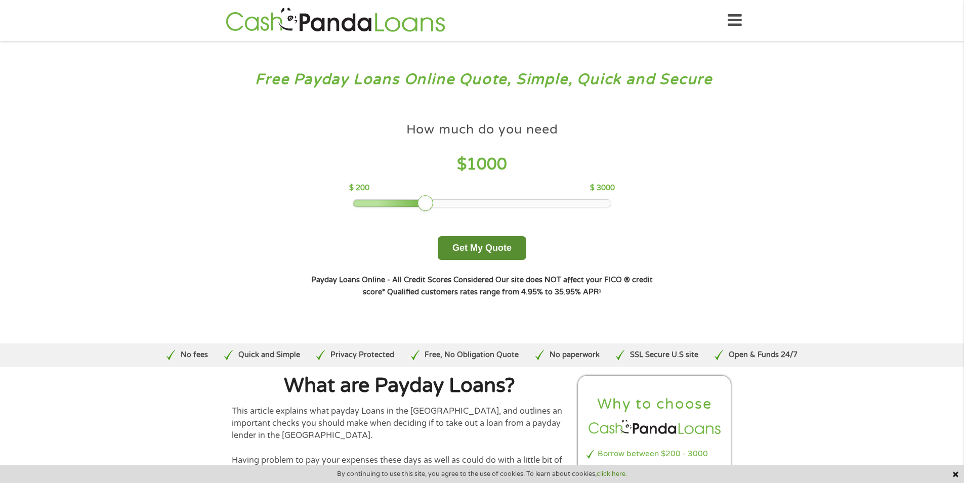
click at [454, 243] on button "Get My Quote" at bounding box center [482, 248] width 89 height 24
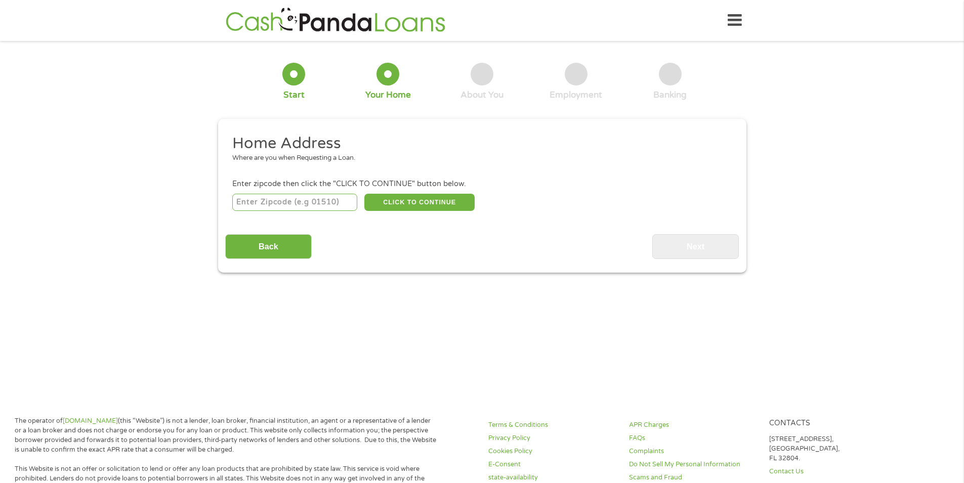
click at [336, 195] on input "number" at bounding box center [294, 202] width 125 height 17
type input "48237"
select select "[US_STATE]"
click at [394, 205] on button "CLICK TO CONTINUE" at bounding box center [419, 202] width 110 height 17
type input "48237"
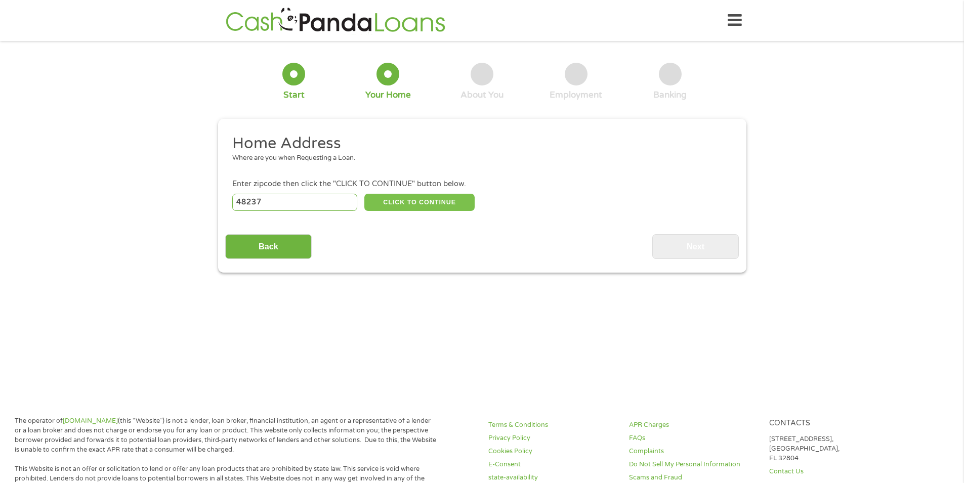
type input "[GEOGRAPHIC_DATA]"
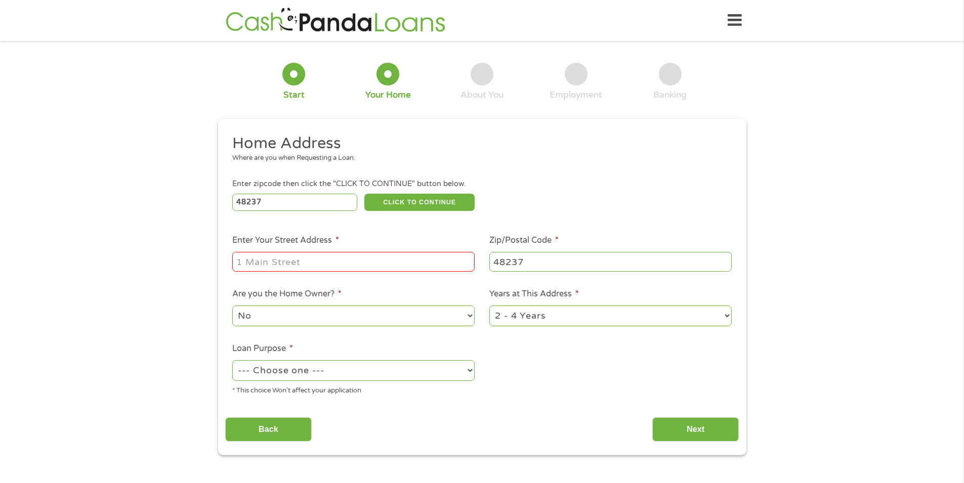
click at [368, 264] on input "Enter Your Street Address *" at bounding box center [353, 261] width 242 height 19
type input "[STREET_ADDRESS]"
click at [562, 317] on select "1 Year or less 1 - 2 Years 2 - 4 Years Over 4 Years" at bounding box center [610, 316] width 242 height 21
select select "60months"
click at [489, 306] on select "1 Year or less 1 - 2 Years 2 - 4 Years Over 4 Years" at bounding box center [610, 316] width 242 height 21
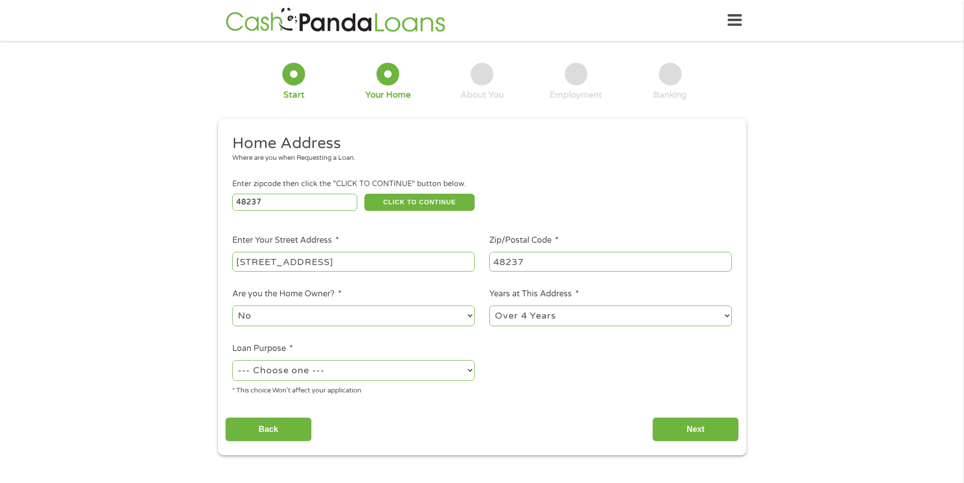
click at [428, 372] on select "--- Choose one --- Pay Bills Debt Consolidation Home Improvement Major Purchase…" at bounding box center [353, 370] width 242 height 21
select select "medicalexpenses"
click at [232, 360] on select "--- Choose one --- Pay Bills Debt Consolidation Home Improvement Major Purchase…" at bounding box center [353, 370] width 242 height 21
click at [686, 418] on input "Next" at bounding box center [695, 429] width 86 height 25
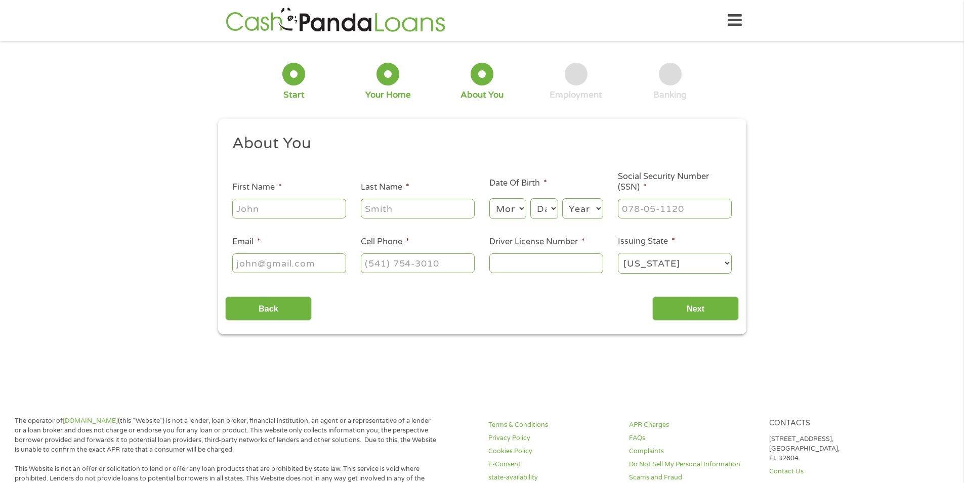
scroll to position [4, 4]
click at [305, 202] on input "First Name *" at bounding box center [289, 208] width 114 height 19
type input "[PERSON_NAME]"
type input "Tomina"
type input "[EMAIL_ADDRESS][DOMAIN_NAME]"
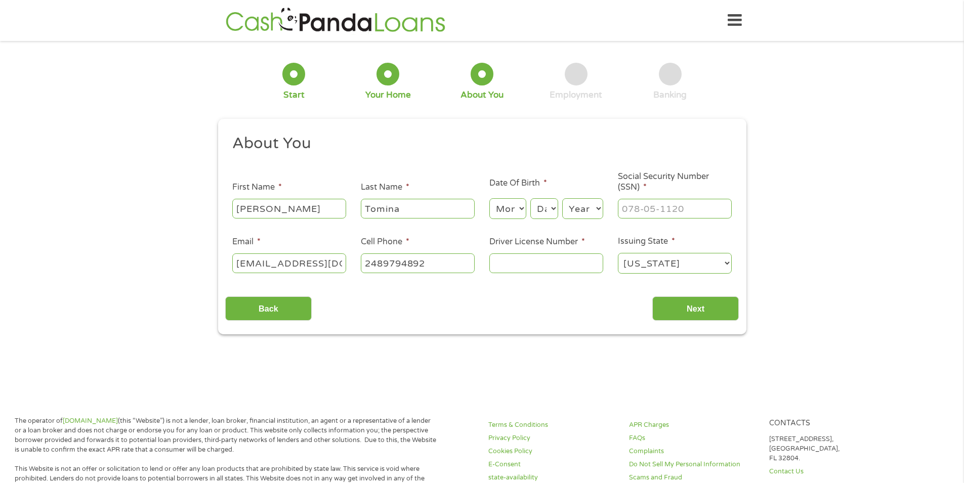
type input "[PHONE_NUMBER]"
click at [511, 211] on select "Month 1 2 3 4 5 6 7 8 9 10 11 12" at bounding box center [507, 208] width 37 height 21
select select "9"
click at [489, 198] on select "Month 1 2 3 4 5 6 7 8 9 10 11 12" at bounding box center [507, 208] width 37 height 21
click at [536, 206] on select "Day 1 2 3 4 5 6 7 8 9 10 11 12 13 14 15 16 17 18 19 20 21 22 23 24 25 26 27 28 …" at bounding box center [543, 208] width 27 height 21
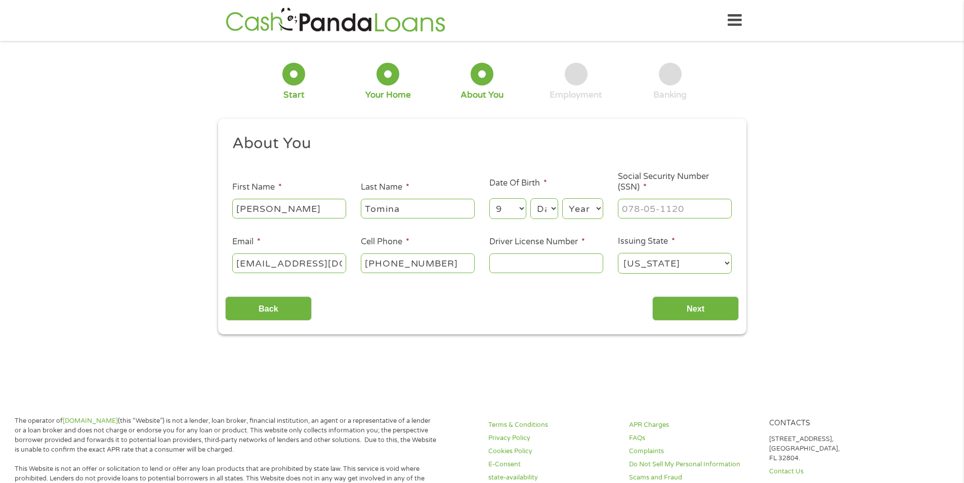
select select "13"
click at [530, 198] on select "Day 1 2 3 4 5 6 7 8 9 10 11 12 13 14 15 16 17 18 19 20 21 22 23 24 25 26 27 28 …" at bounding box center [543, 208] width 27 height 21
click at [581, 205] on select "Year [DATE] 2006 2005 2004 2003 2002 2001 2000 1999 1998 1997 1996 1995 1994 19…" at bounding box center [582, 208] width 41 height 21
select select "1984"
click at [562, 198] on select "Year [DATE] 2006 2005 2004 2003 2002 2001 2000 1999 1998 1997 1996 1995 1994 19…" at bounding box center [582, 208] width 41 height 21
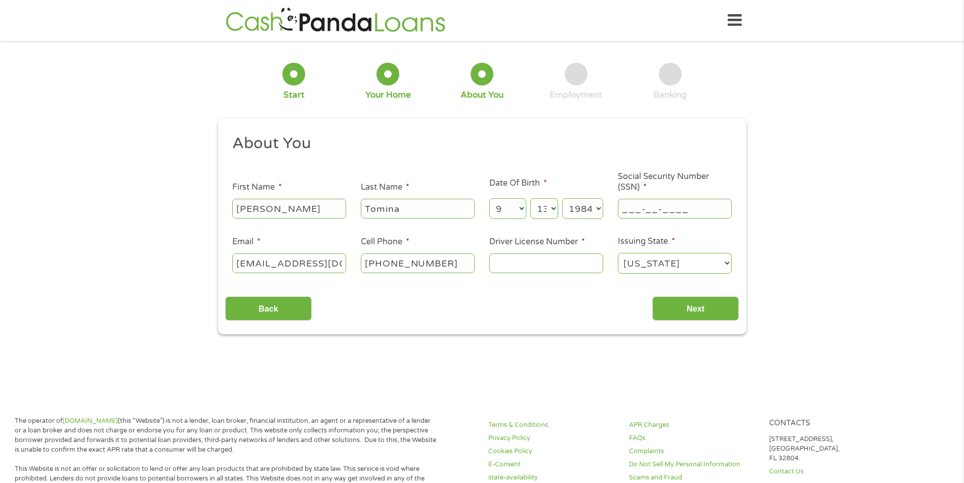
click at [667, 201] on input "___-__-____" at bounding box center [675, 208] width 114 height 19
type input "381-94-0626"
click at [564, 269] on input "Driver License Number *" at bounding box center [546, 262] width 114 height 19
type input "t550398865711"
click at [679, 308] on input "Next" at bounding box center [695, 308] width 86 height 25
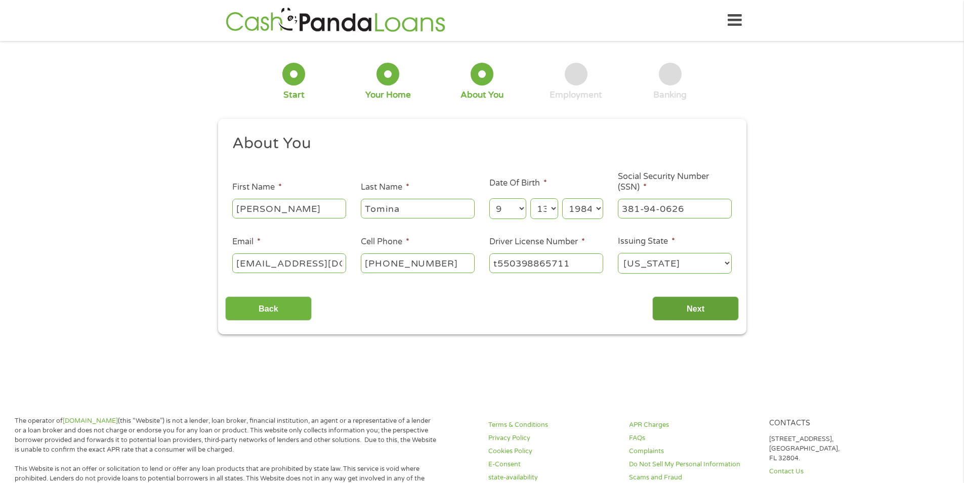
click at [689, 308] on input "Next" at bounding box center [695, 308] width 86 height 25
click at [449, 316] on div "Back Next" at bounding box center [481, 305] width 513 height 32
click at [704, 313] on input "Next" at bounding box center [695, 308] width 86 height 25
click at [714, 312] on input "Next" at bounding box center [695, 308] width 86 height 25
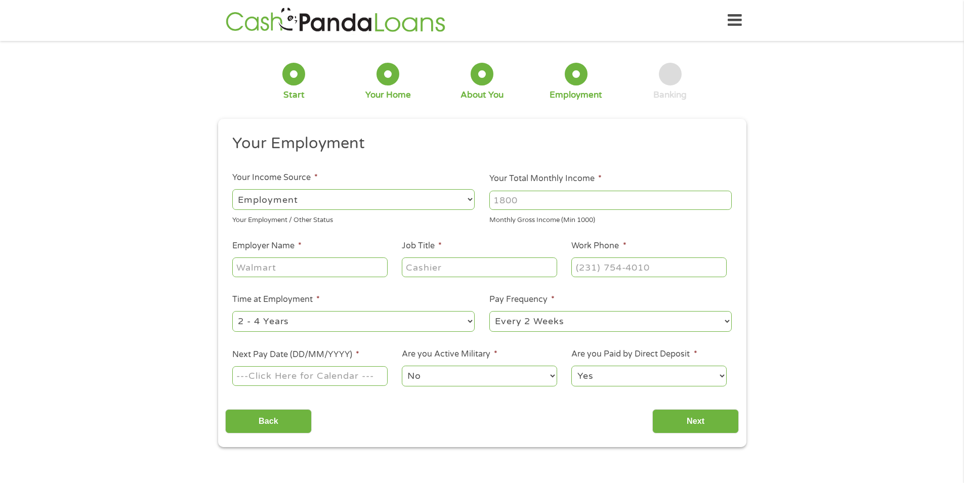
click at [427, 198] on select "--- Choose one --- Employment [DEMOGRAPHIC_DATA] Benefits" at bounding box center [353, 199] width 242 height 21
select select "benefits"
click at [232, 189] on select "--- Choose one --- Employment [DEMOGRAPHIC_DATA] Benefits" at bounding box center [353, 199] width 242 height 21
type input "Other"
type input "[PHONE_NUMBER]"
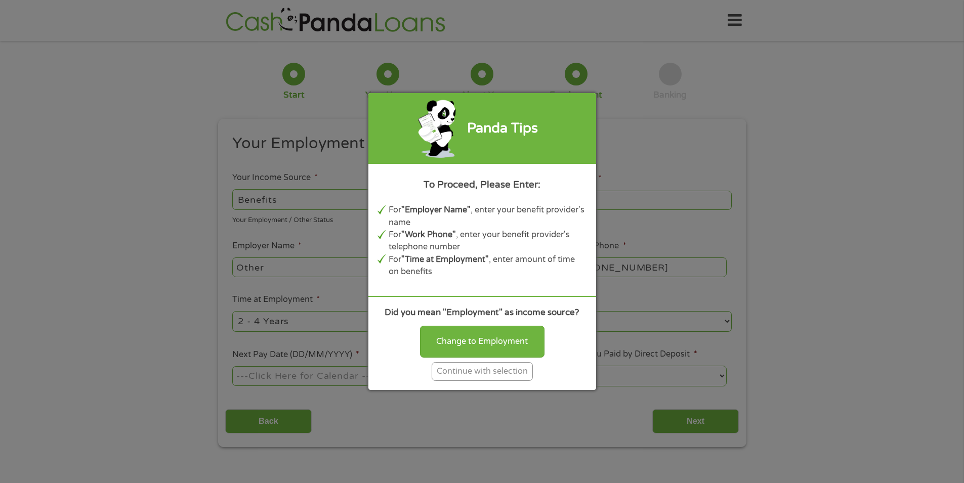
click at [460, 369] on div "Continue with selection" at bounding box center [481, 371] width 101 height 19
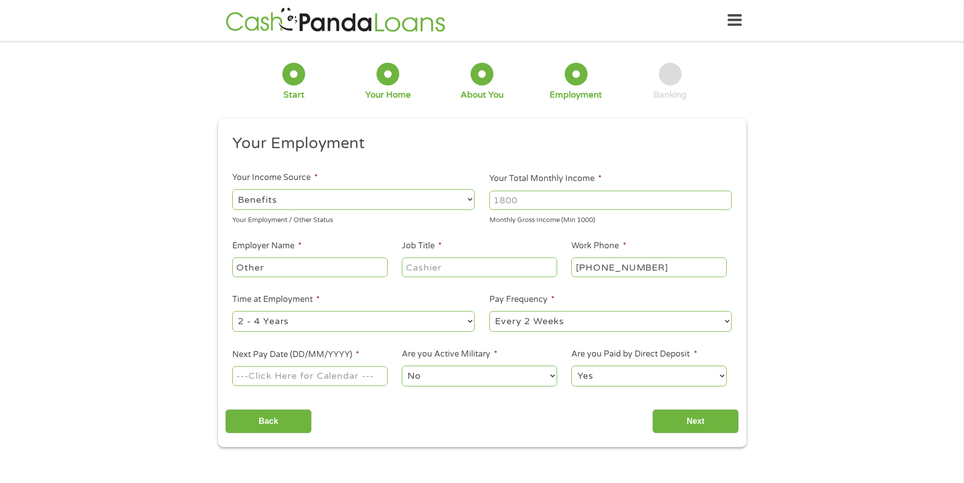
click at [549, 201] on input "Your Total Monthly Income *" at bounding box center [610, 200] width 242 height 19
type input "1443"
click at [469, 267] on input "Job Title *" at bounding box center [479, 266] width 155 height 19
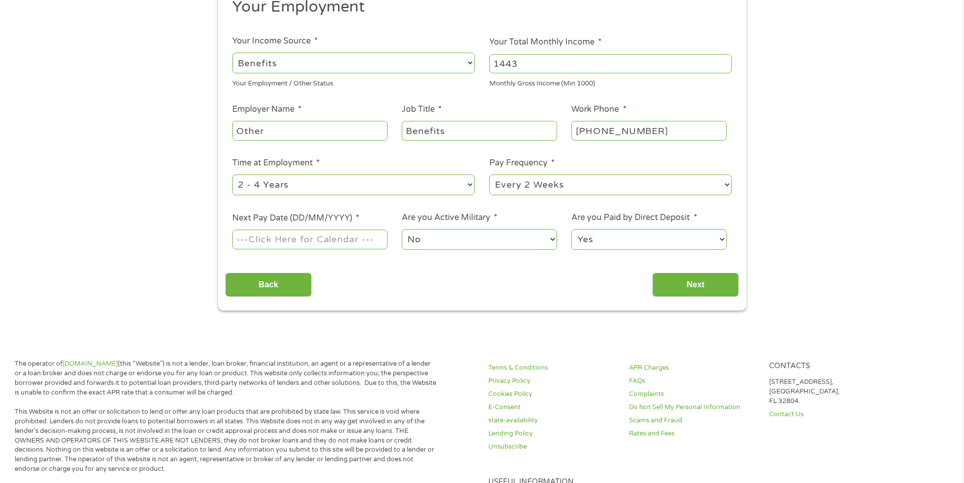
scroll to position [152, 0]
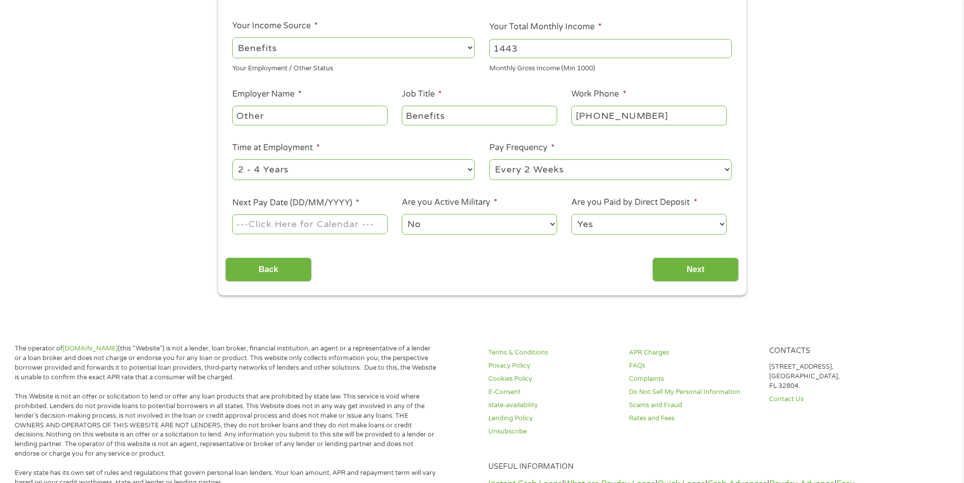
type input "Benefits"
click at [396, 171] on select "--- Choose one --- 1 Year or less 1 - 2 Years 2 - 4 Years Over 4 Years" at bounding box center [353, 169] width 242 height 21
select select "60months"
click at [232, 159] on select "--- Choose one --- 1 Year or less 1 - 2 Years 2 - 4 Years Over 4 Years" at bounding box center [353, 169] width 242 height 21
click at [522, 173] on select "--- Choose one --- Every 2 Weeks Every Week Monthly Semi-Monthly" at bounding box center [610, 169] width 242 height 21
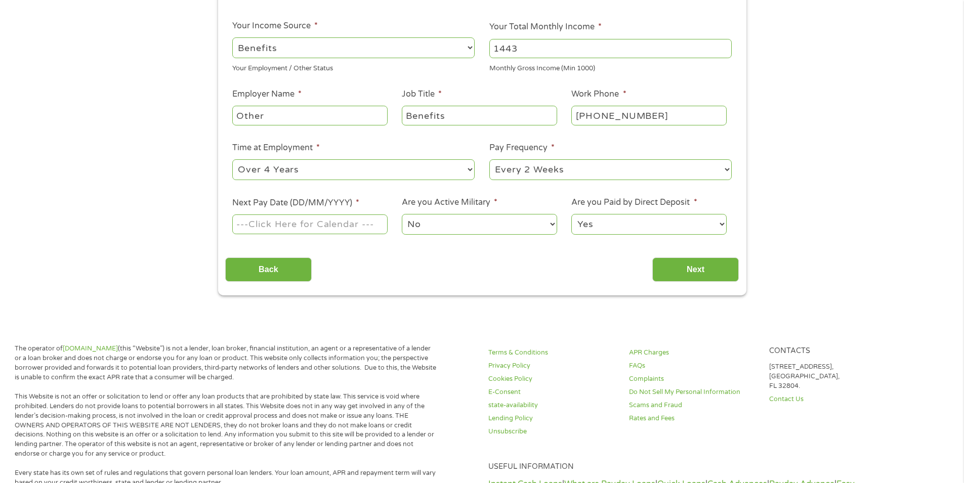
select select "monthly"
click at [489, 159] on select "--- Choose one --- Every 2 Weeks Every Week Monthly Semi-Monthly" at bounding box center [610, 169] width 242 height 21
click at [360, 220] on input "Next Pay Date (DD/MM/YYYY) *" at bounding box center [309, 223] width 155 height 19
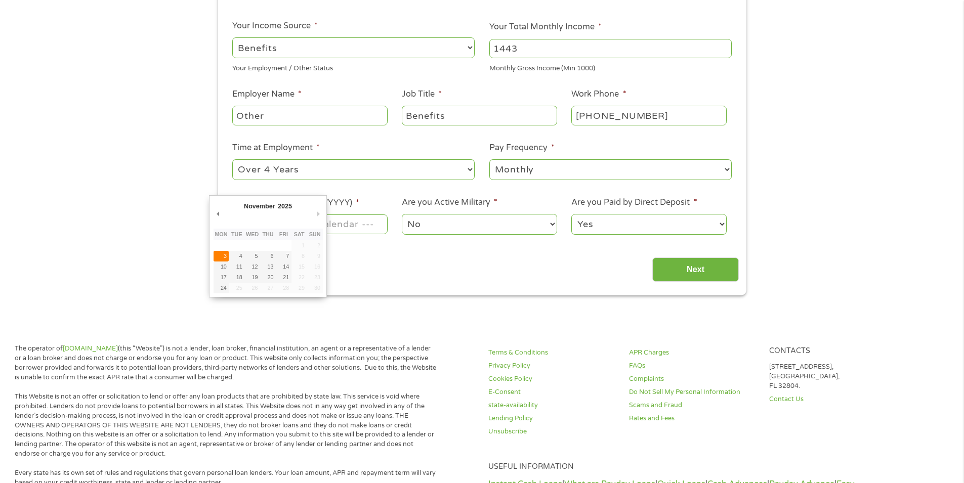
type input "[DATE]"
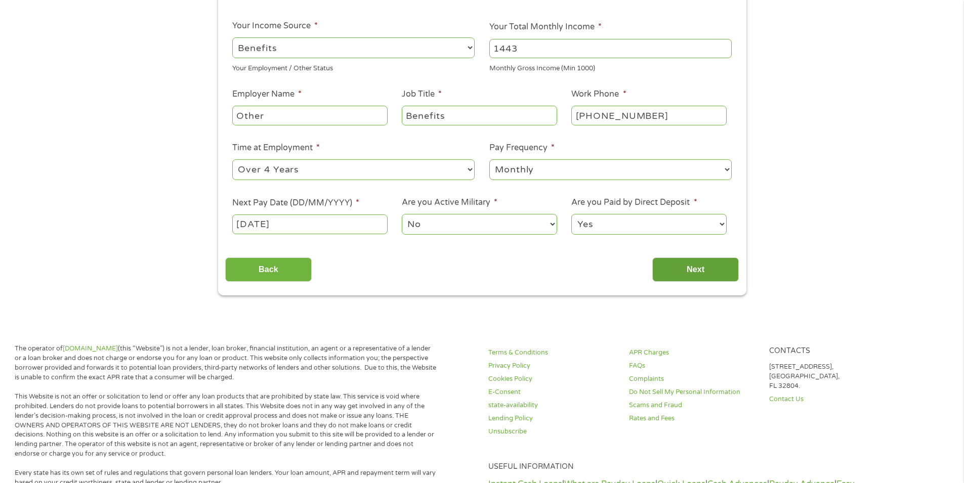
drag, startPoint x: 711, startPoint y: 278, endPoint x: 702, endPoint y: 277, distance: 8.7
click at [710, 278] on input "Next" at bounding box center [695, 269] width 86 height 25
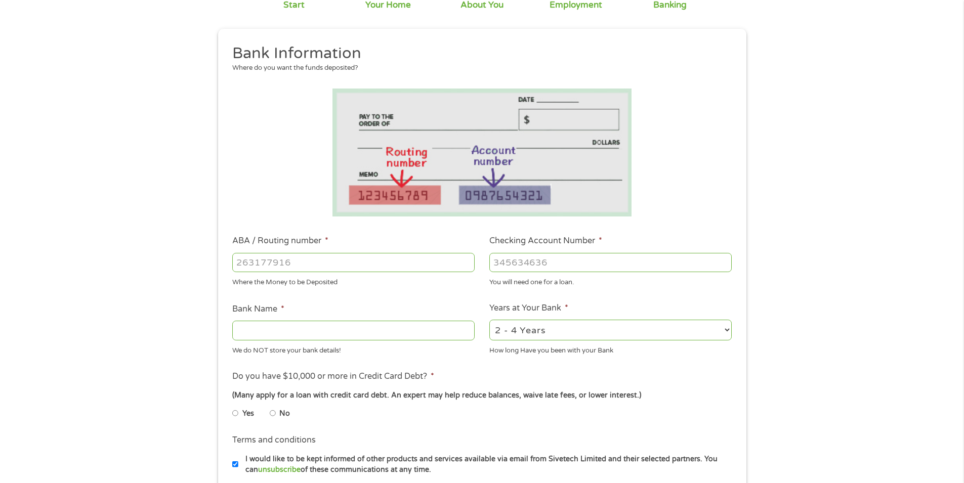
scroll to position [253, 0]
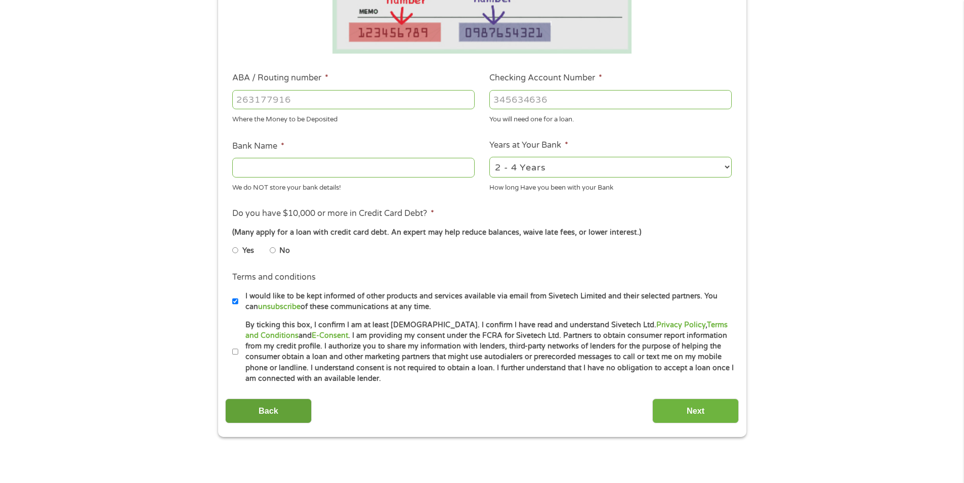
click at [276, 414] on input "Back" at bounding box center [268, 411] width 86 height 25
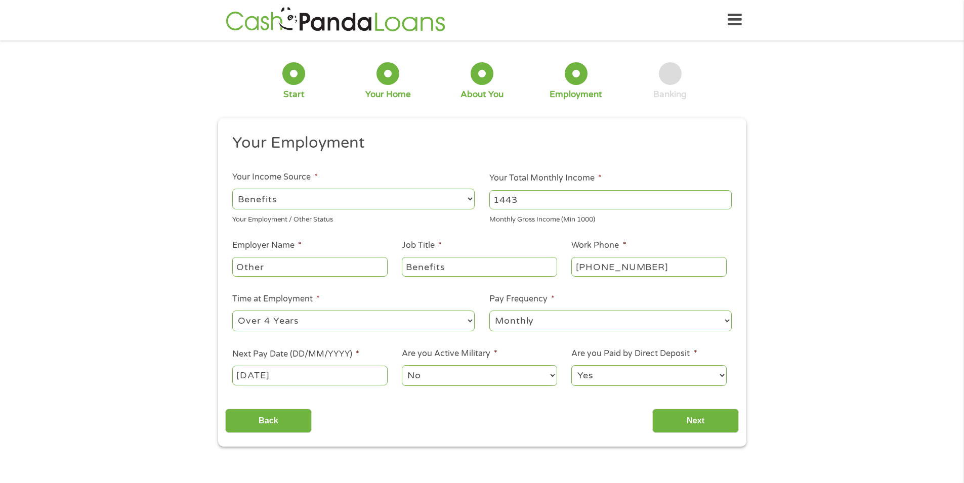
scroll to position [0, 0]
click at [247, 373] on input "[DATE]" at bounding box center [309, 375] width 155 height 19
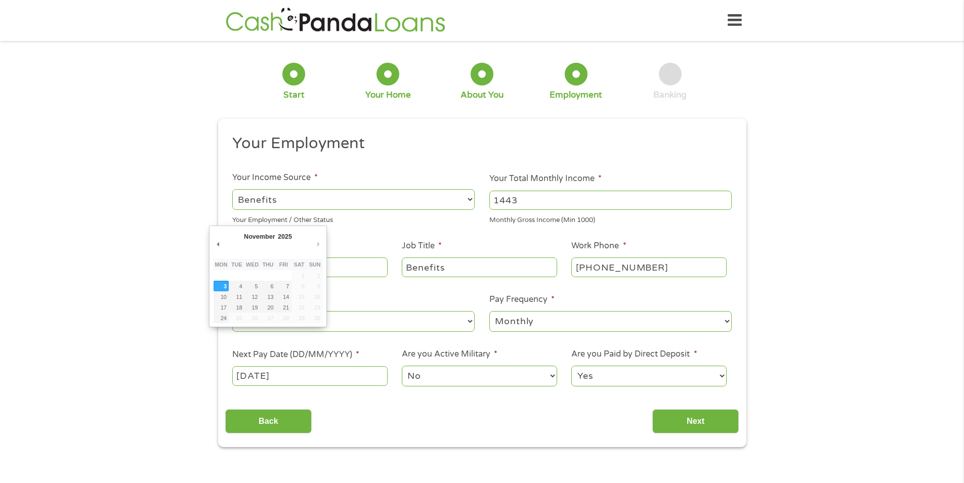
click at [403, 296] on li "Time at Employment * --- Choose one --- 1 Year or less 1 - 2 Years 2 - 4 Years …" at bounding box center [353, 313] width 257 height 40
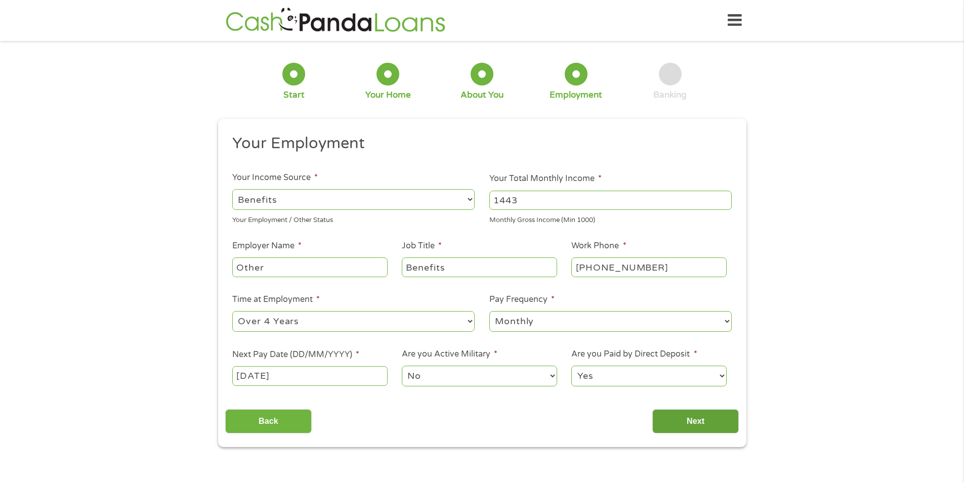
click at [735, 414] on input "Next" at bounding box center [695, 421] width 86 height 25
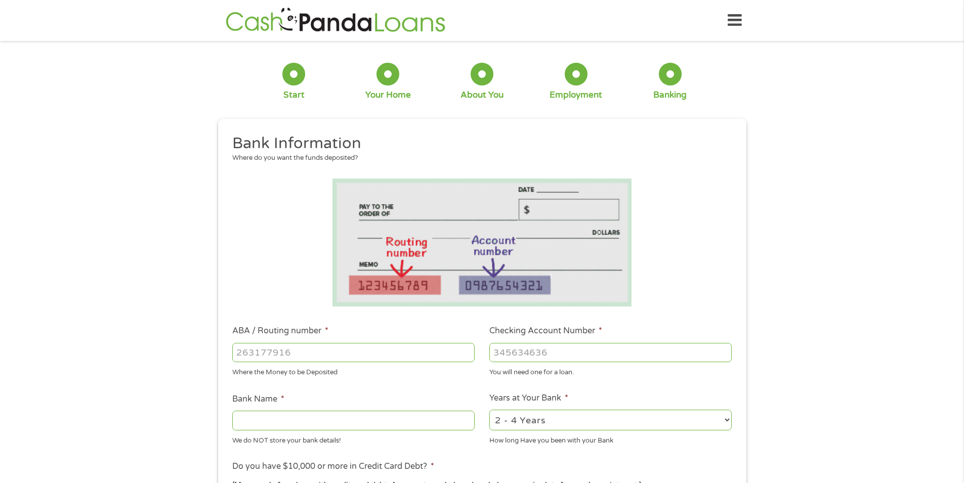
scroll to position [4, 4]
click at [345, 347] on input "ABA / Routing number *" at bounding box center [353, 352] width 242 height 19
type input "9"
type input "072000326"
type input "JPMORGAN CHASE BANK NA"
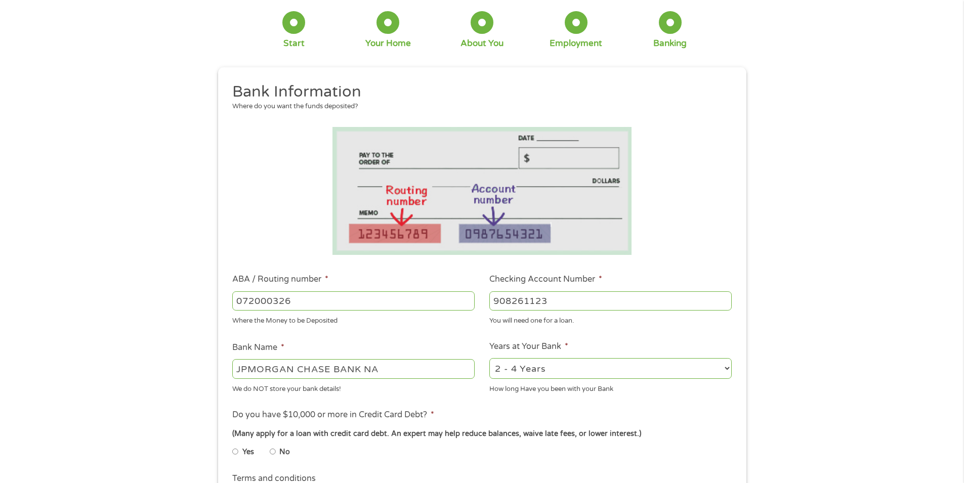
scroll to position [152, 0]
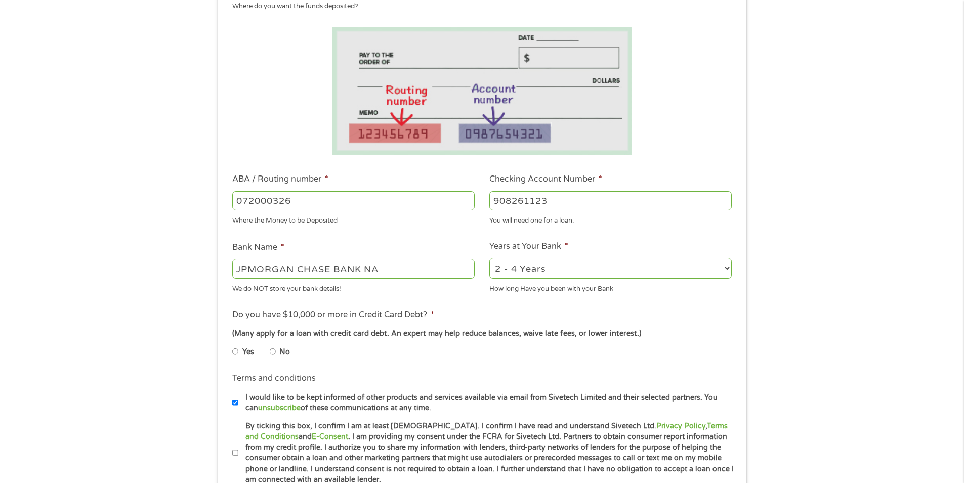
type input "908261123"
click at [507, 275] on select "2 - 4 Years 6 - 12 Months 1 - 2 Years Over 4 Years" at bounding box center [610, 268] width 242 height 21
select select "60months"
click at [489, 258] on select "2 - 4 Years 6 - 12 Months 1 - 2 Years Over 4 Years" at bounding box center [610, 268] width 242 height 21
click at [273, 352] on input "No" at bounding box center [273, 351] width 6 height 16
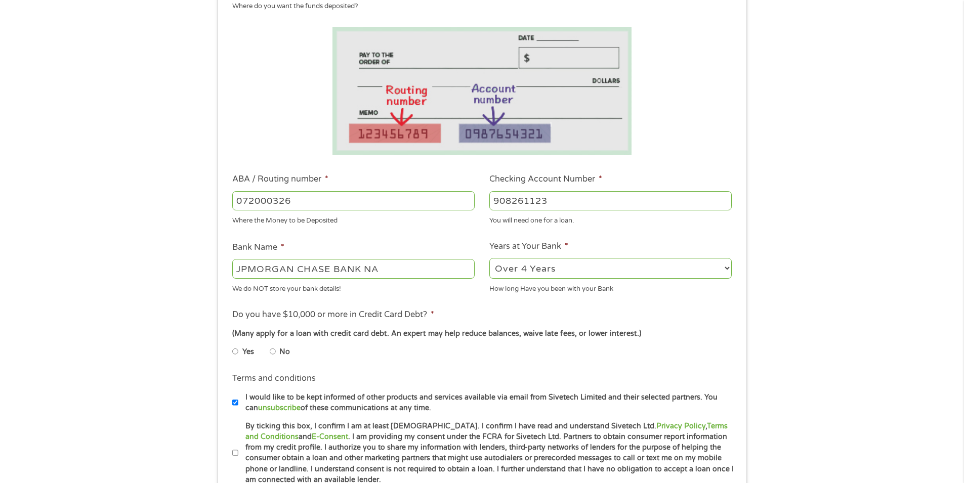
radio input "true"
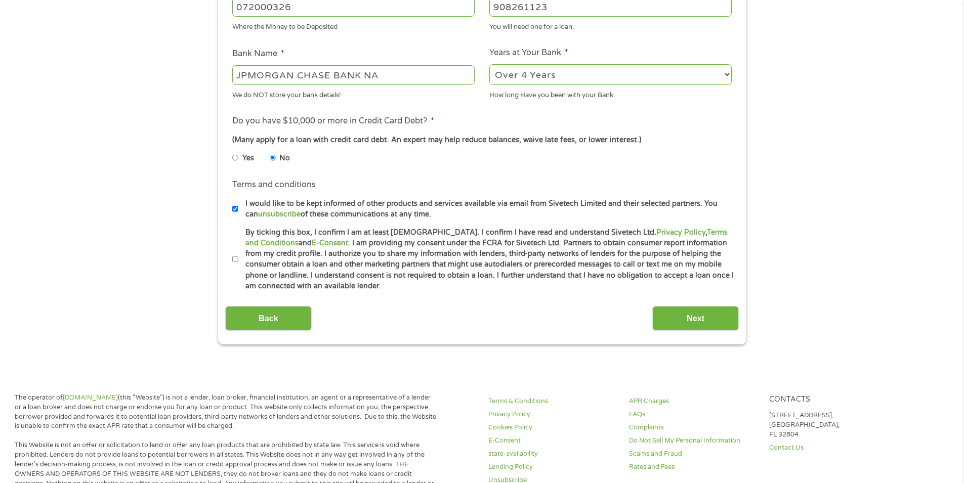
scroll to position [354, 0]
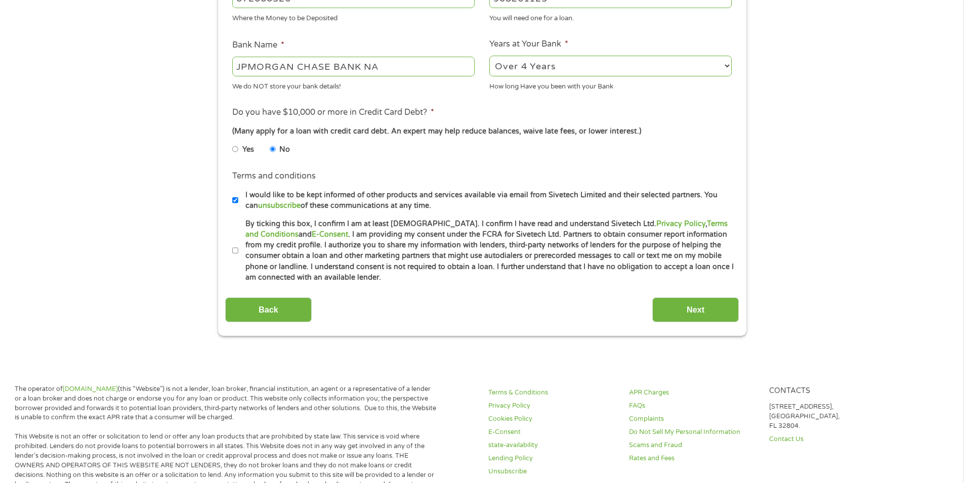
click at [233, 250] on input "By ticking this box, I confirm I am at least [DEMOGRAPHIC_DATA]. I confirm I ha…" at bounding box center [235, 251] width 6 height 16
checkbox input "true"
click at [686, 312] on input "Next" at bounding box center [695, 309] width 86 height 25
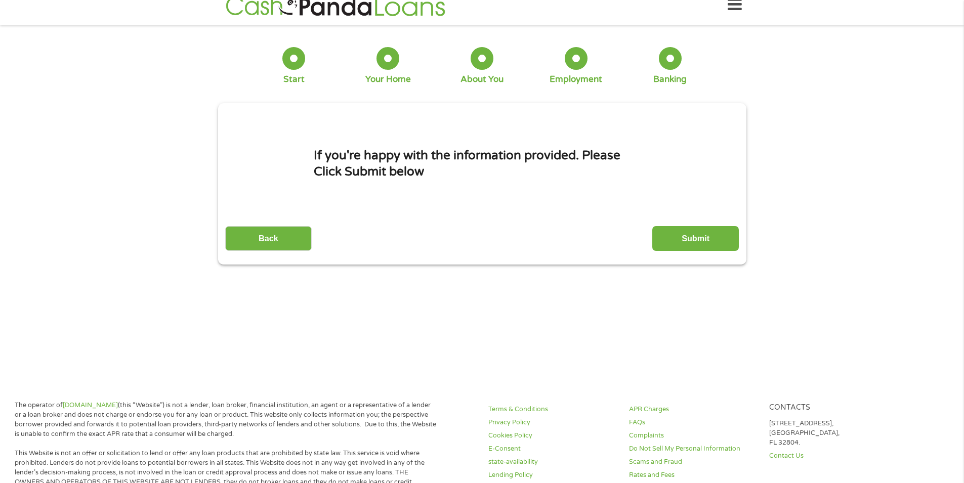
scroll to position [0, 0]
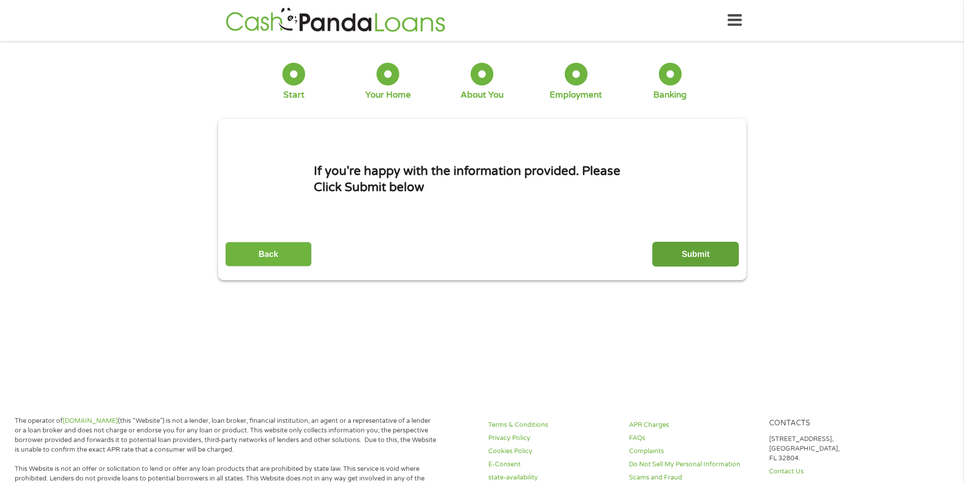
click at [694, 264] on input "Submit" at bounding box center [695, 254] width 86 height 25
